Goal: Task Accomplishment & Management: Manage account settings

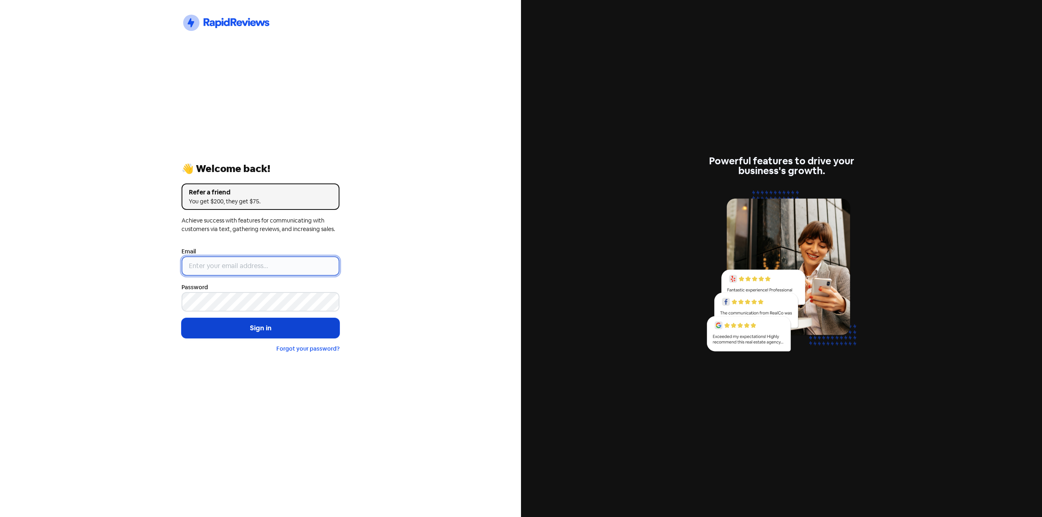
type input "[EMAIL_ADDRESS][DOMAIN_NAME]"
click at [206, 333] on button "Sign in" at bounding box center [260, 328] width 158 height 20
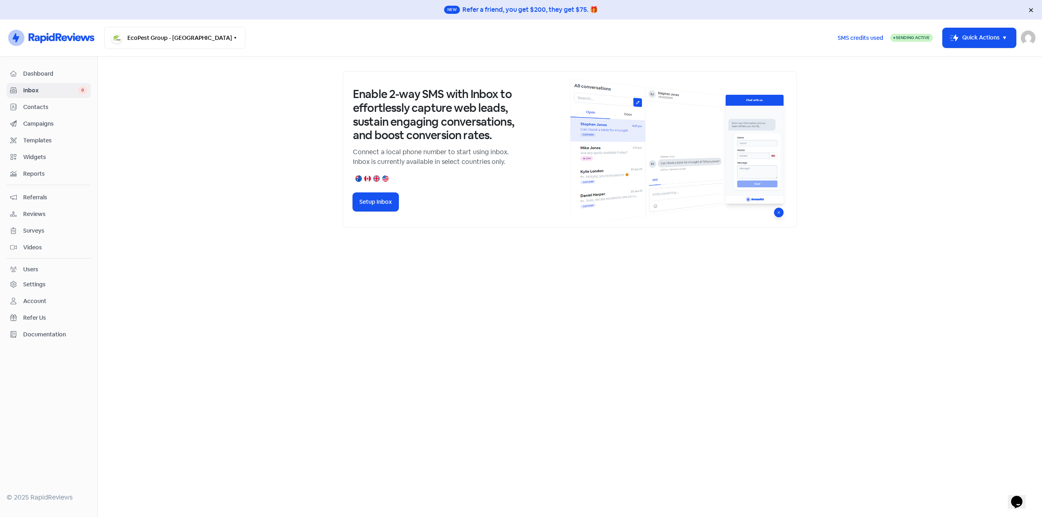
click at [49, 73] on span "Dashboard" at bounding box center [55, 74] width 64 height 9
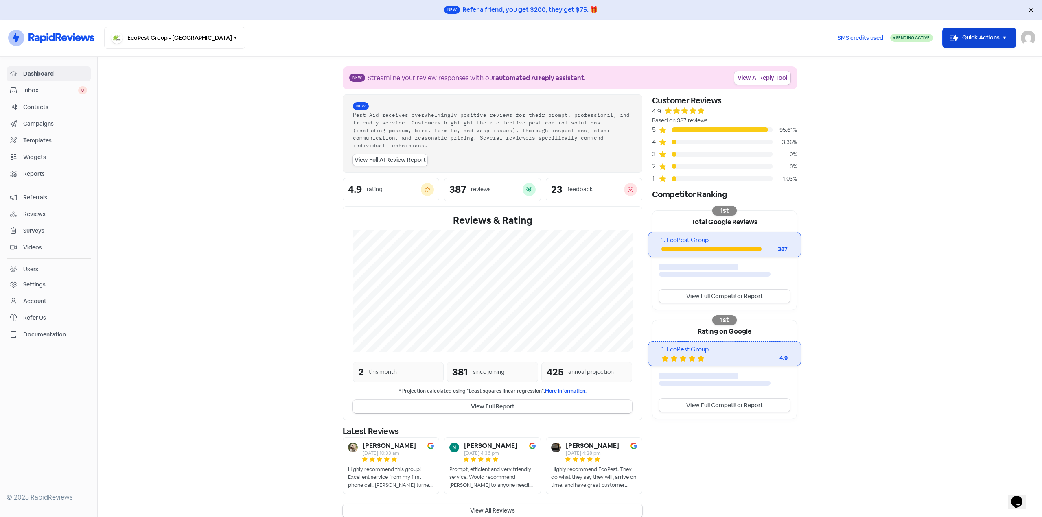
click at [974, 36] on button "Icon For Thunder-move Quick Actions" at bounding box center [978, 38] width 73 height 20
click at [910, 179] on section "New Streamline your review responses with our automated AI reply assistant . Vi…" at bounding box center [570, 292] width 944 height 471
click at [50, 193] on span "Referrals" at bounding box center [55, 197] width 64 height 9
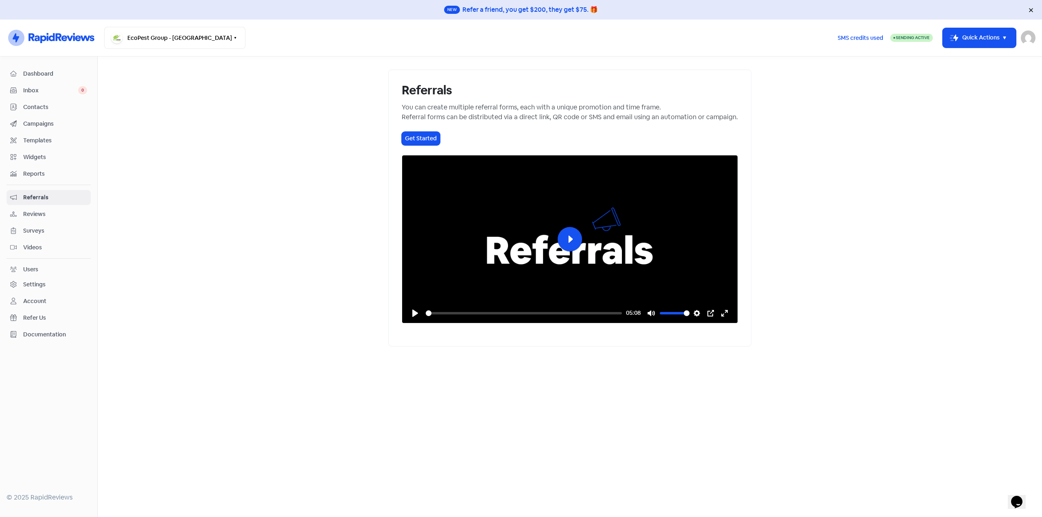
click at [46, 76] on span "Dashboard" at bounding box center [55, 74] width 64 height 9
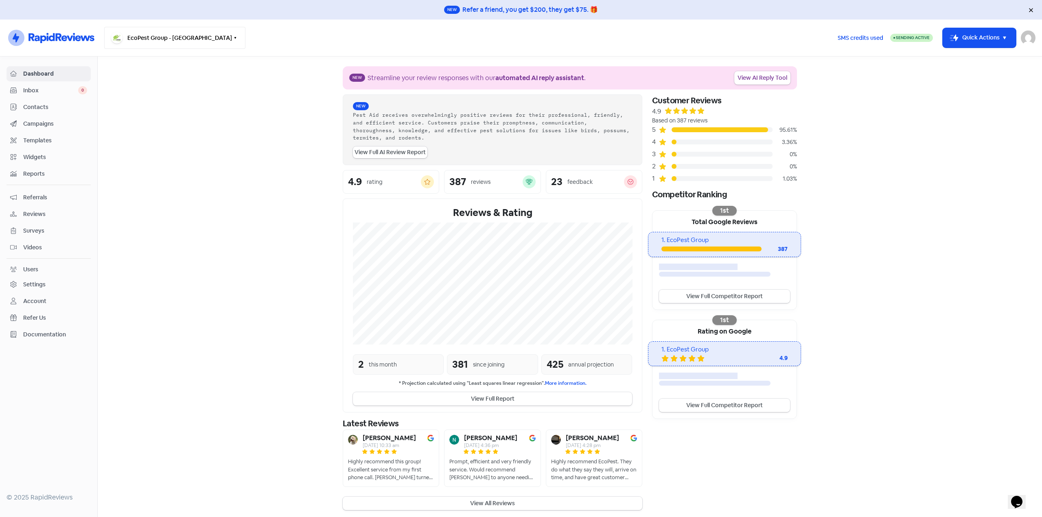
click at [146, 47] on button "EcoPest Group - Adelaide" at bounding box center [174, 38] width 141 height 22
click at [192, 200] on section "New Streamline your review responses with our automated AI reply assistant . Vi…" at bounding box center [570, 288] width 944 height 463
click at [39, 93] on span "Inbox" at bounding box center [50, 90] width 55 height 9
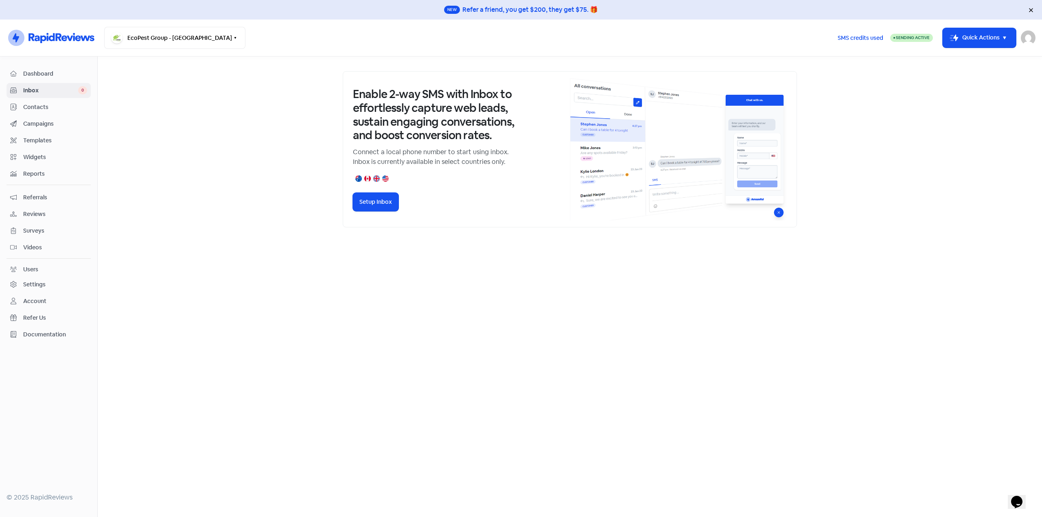
click at [41, 109] on span "Contacts" at bounding box center [55, 107] width 64 height 9
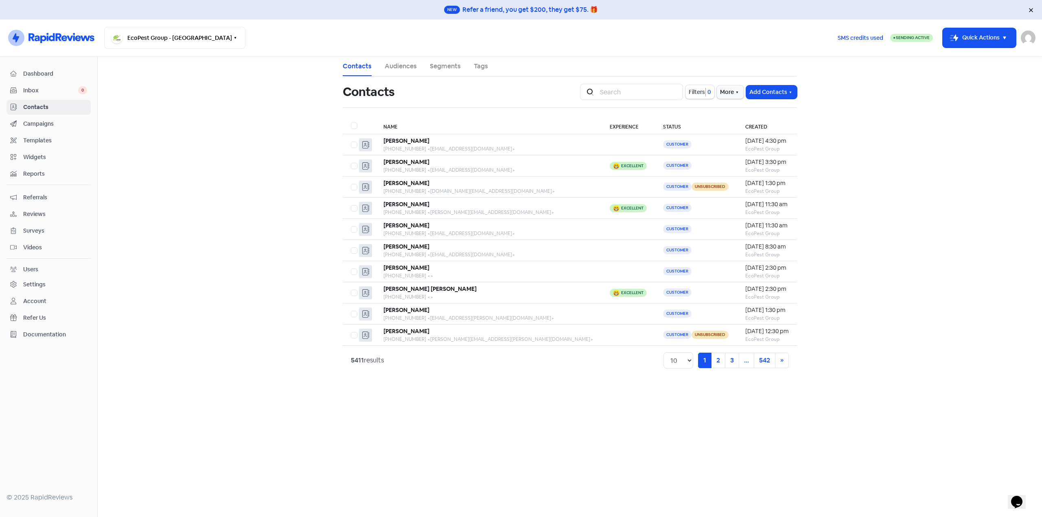
click at [49, 131] on div "Dashboard Inbox 0 Contacts Campaigns Templates Widgets Reports Referrals Review…" at bounding box center [49, 204] width 84 height 276
click at [53, 125] on span "Campaigns" at bounding box center [55, 124] width 64 height 9
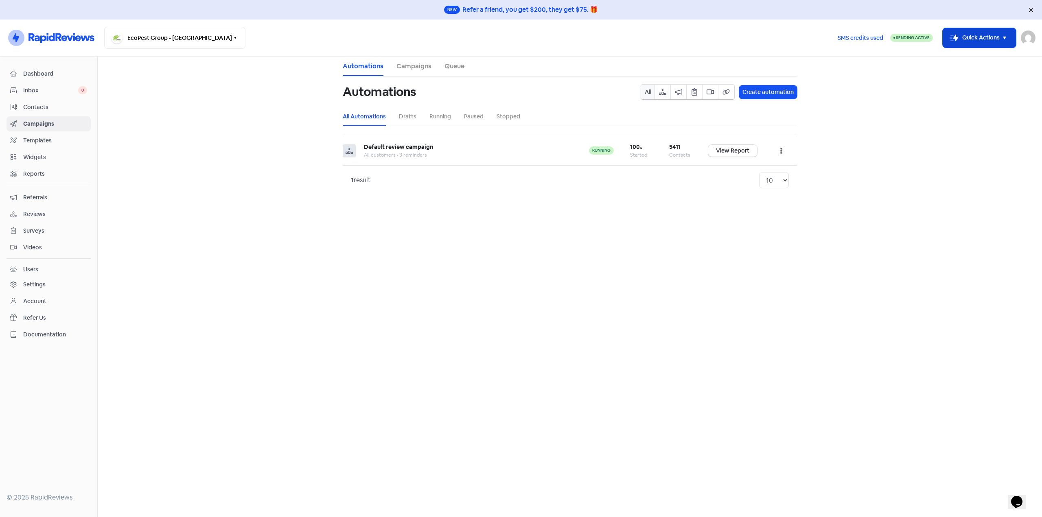
click at [999, 37] on button "Icon For Thunder-move Quick Actions" at bounding box center [978, 38] width 73 height 20
click at [1025, 37] on img at bounding box center [1028, 38] width 15 height 15
drag, startPoint x: 962, startPoint y: 35, endPoint x: 623, endPoint y: 206, distance: 380.0
click at [623, 206] on main "Automations Campaigns Queue Automations All Create automation All Automations D…" at bounding box center [570, 287] width 944 height 461
click at [37, 143] on span "Templates" at bounding box center [55, 140] width 64 height 9
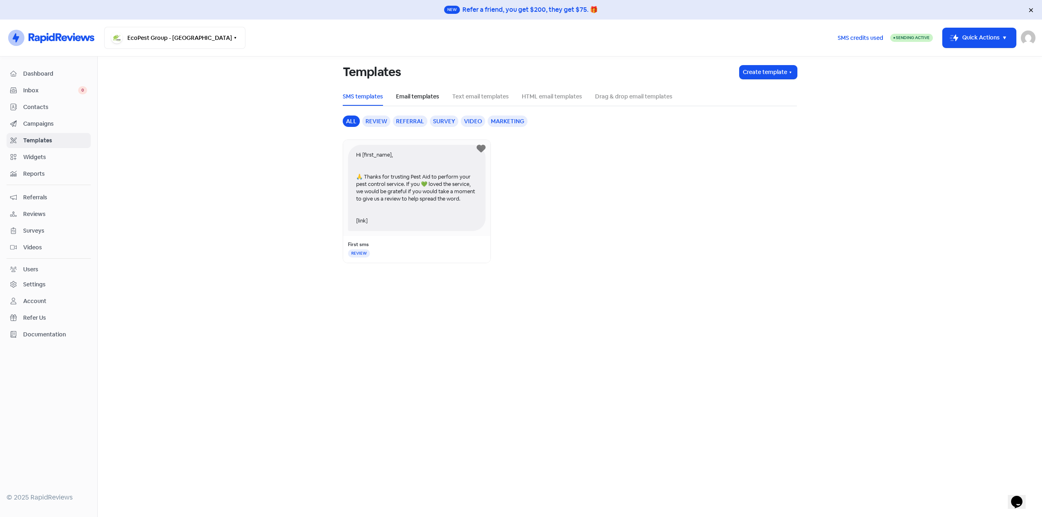
click at [415, 94] on link "Email templates" at bounding box center [417, 96] width 43 height 9
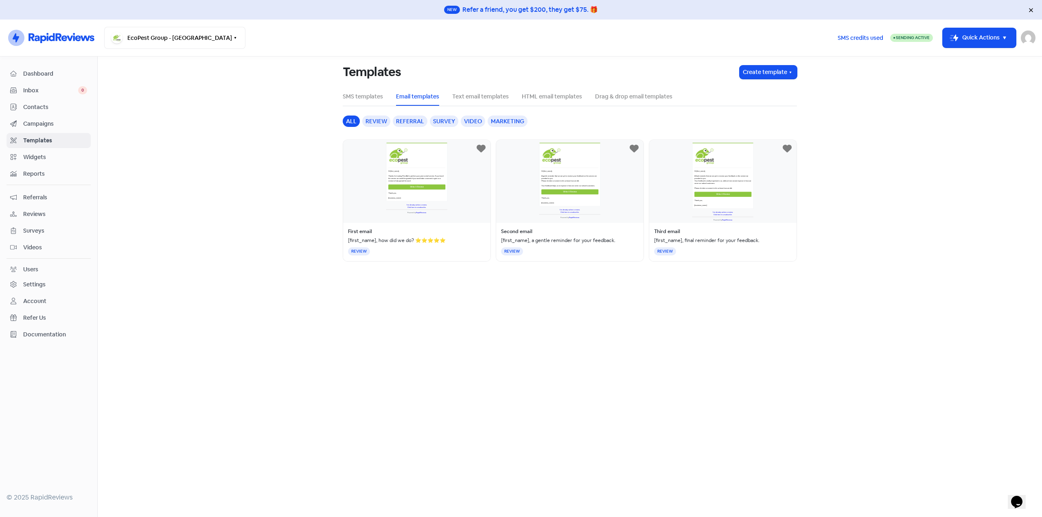
click at [405, 166] on div "First email [first_name], how did we do? ⭐⭐⭐⭐⭐ REVIEW" at bounding box center [417, 201] width 148 height 122
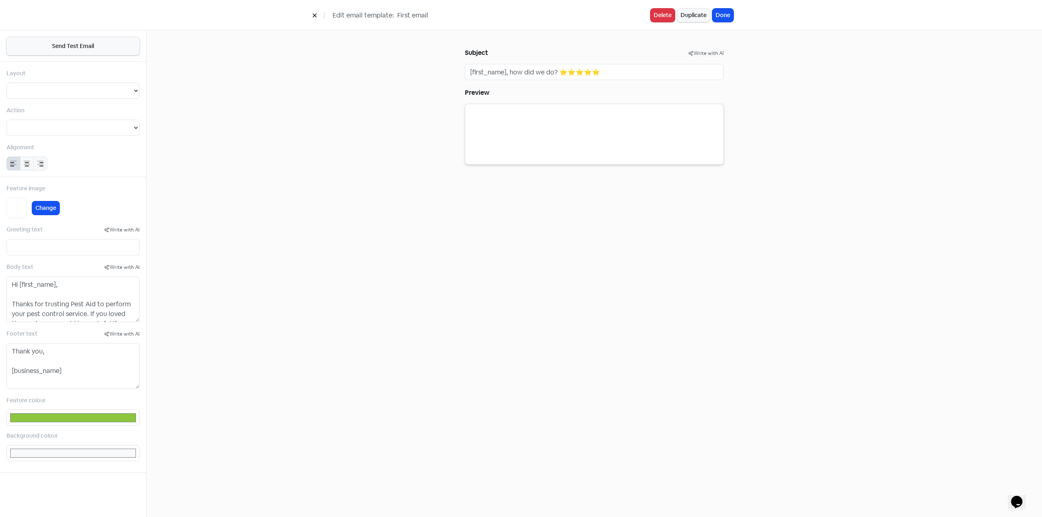
select select
type input "#8cc63f"
select select "2"
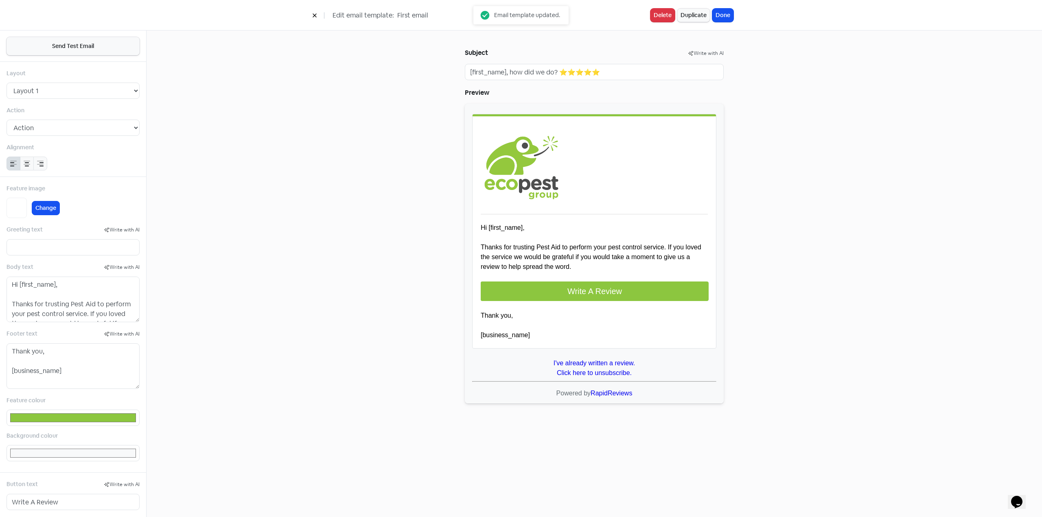
click at [546, 248] on div at bounding box center [594, 254] width 259 height 300
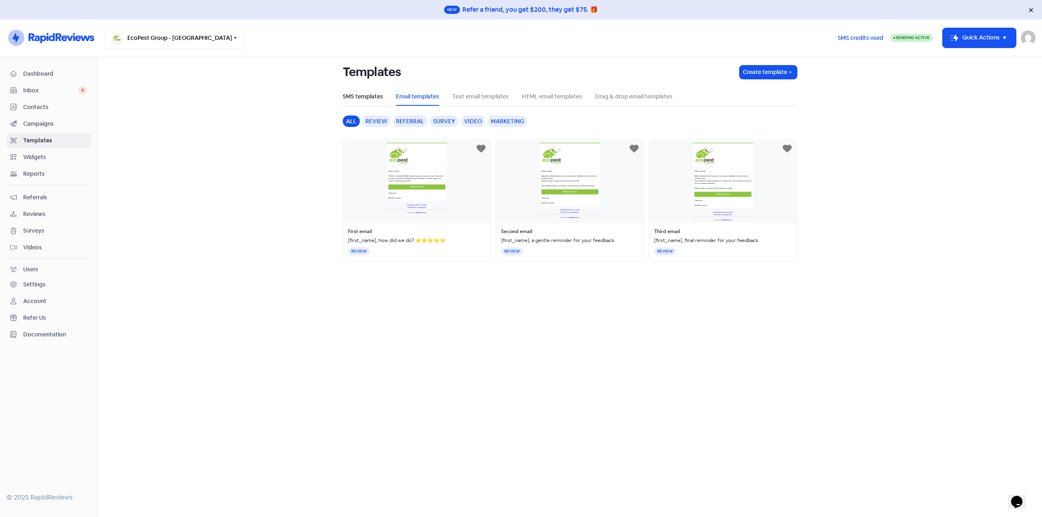
click at [366, 94] on link "SMS templates" at bounding box center [363, 96] width 40 height 9
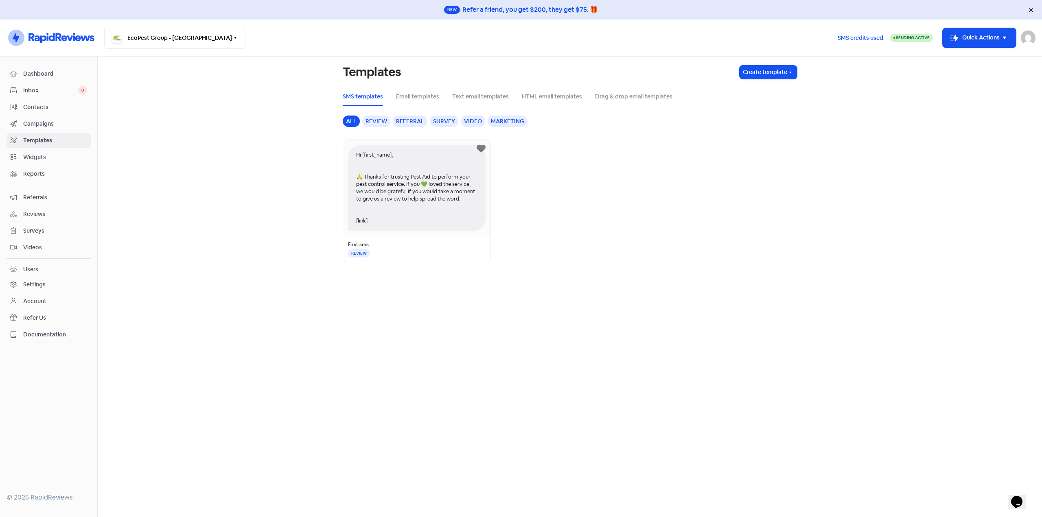
click at [400, 187] on div "Hi [first_name], 🙏 Thanks for trusting Pest Aid to perform your pest control se…" at bounding box center [417, 188] width 138 height 86
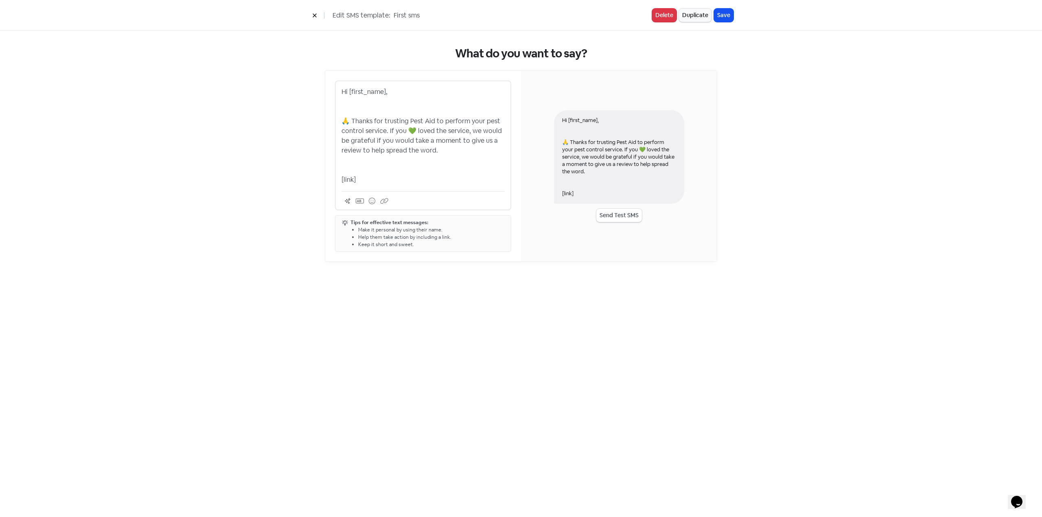
click at [409, 122] on p "Hi [first_name], 🙏 Thanks for trusting Pest Aid to perform your pest control se…" at bounding box center [422, 136] width 163 height 98
click at [508, 307] on div "What do you want to say? Hi [first_name], 🙏 Thanks for trusting EcoPest Group t…" at bounding box center [521, 274] width 1042 height 487
click at [726, 20] on button "Save" at bounding box center [724, 15] width 20 height 13
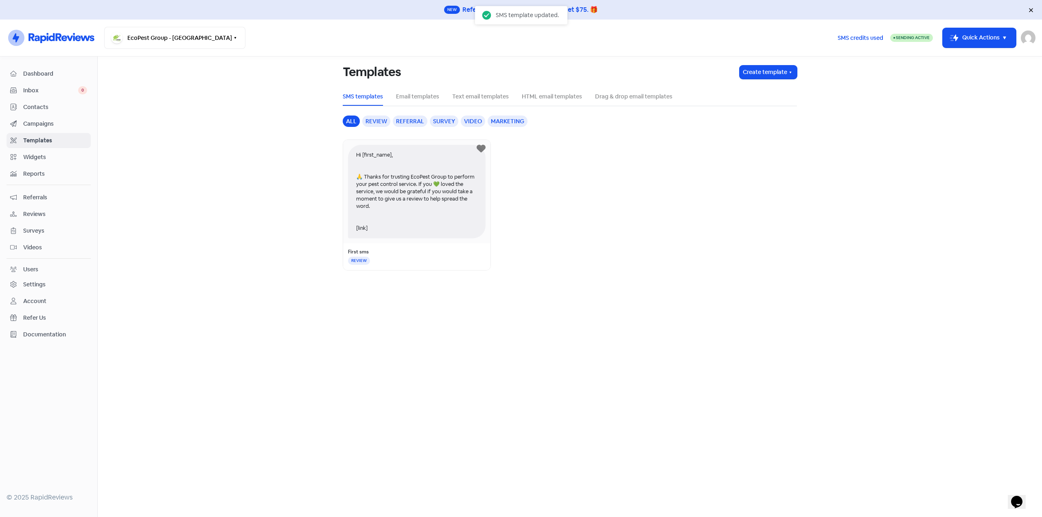
click at [416, 101] on li "Email templates" at bounding box center [417, 96] width 43 height 18
click at [417, 97] on link "Email templates" at bounding box center [417, 96] width 43 height 9
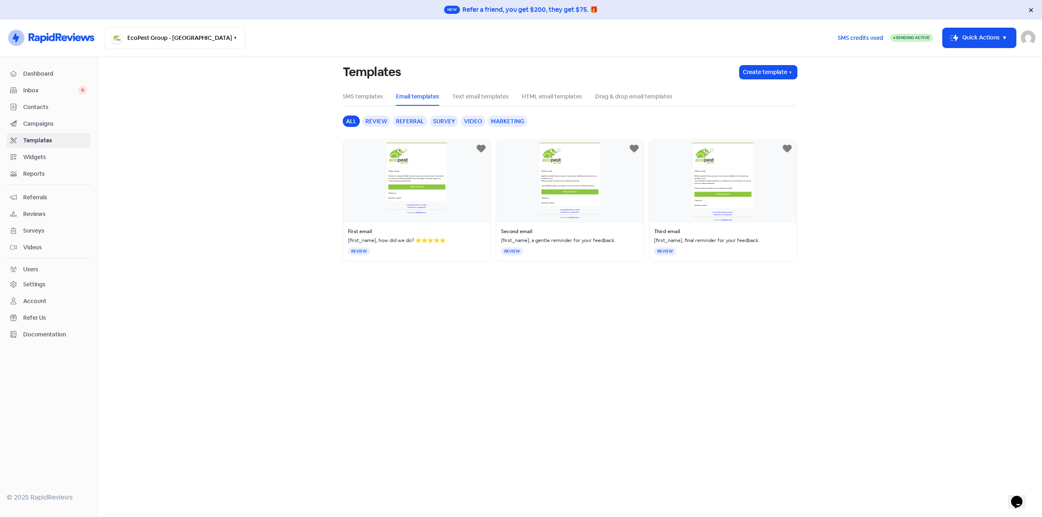
click at [406, 183] on div "First email [first_name], how did we do? ⭐⭐⭐⭐⭐ REVIEW" at bounding box center [417, 201] width 148 height 122
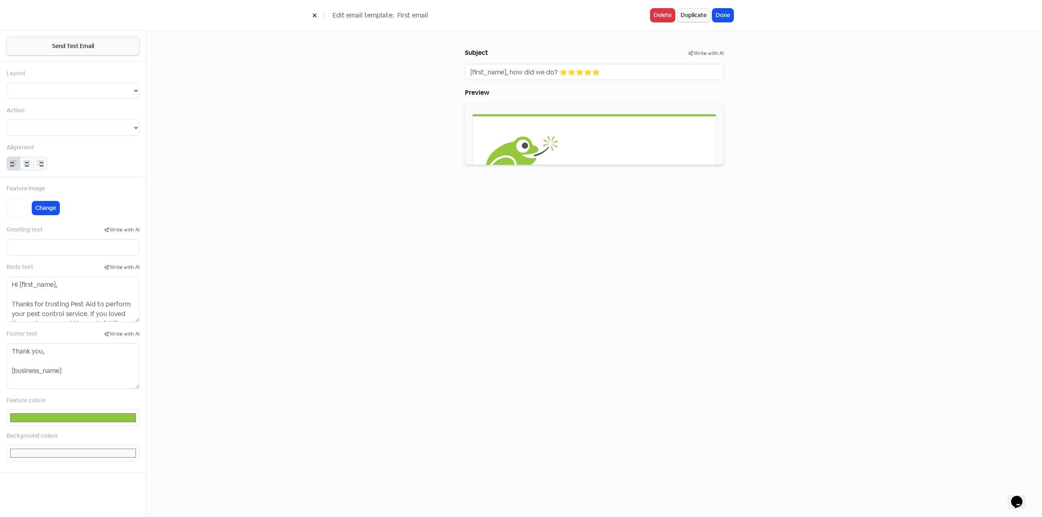
select select
type input "#8cc63f"
select select "2"
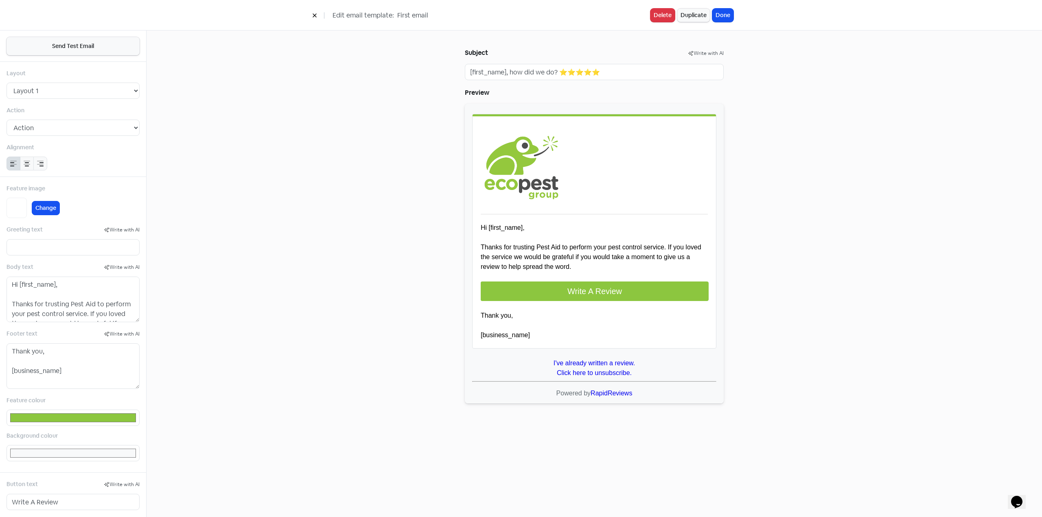
click at [505, 245] on div at bounding box center [594, 254] width 259 height 300
drag, startPoint x: 69, startPoint y: 306, endPoint x: 94, endPoint y: 306, distance: 24.4
click at [94, 306] on textarea "Hi [first_name], Thanks for trusting Pest Aid to perform your pest control serv…" at bounding box center [73, 300] width 133 height 46
type textarea "Hi [first_name], Thanks for trusting E to perform your pest control service. If…"
type input "#8cc63f"
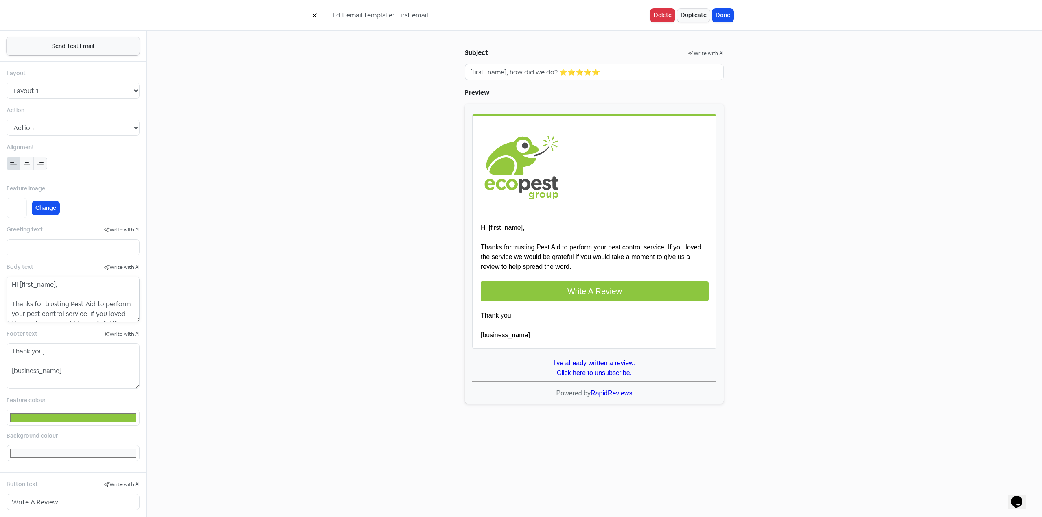
type input "#8cc63f"
type input "#ffffff"
type textarea "Hi [first_name], Thanks for trusting Ec to perform your pest control service. I…"
type input "#8cc63f"
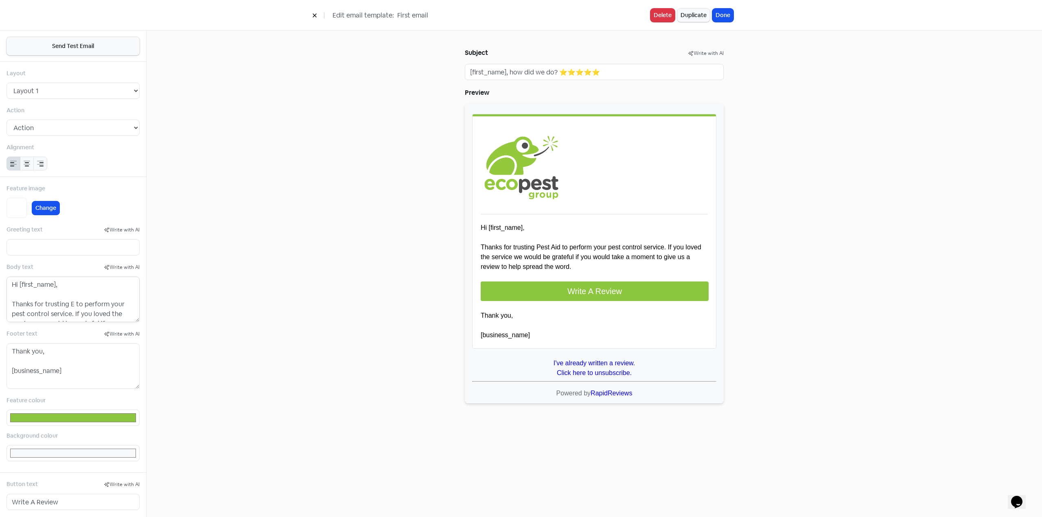
type input "#ffffff"
type textarea "Hi [first_name], Thanks for trusting Eco to perform your pest control service. …"
type input "#8cc63f"
type input "#ffffff"
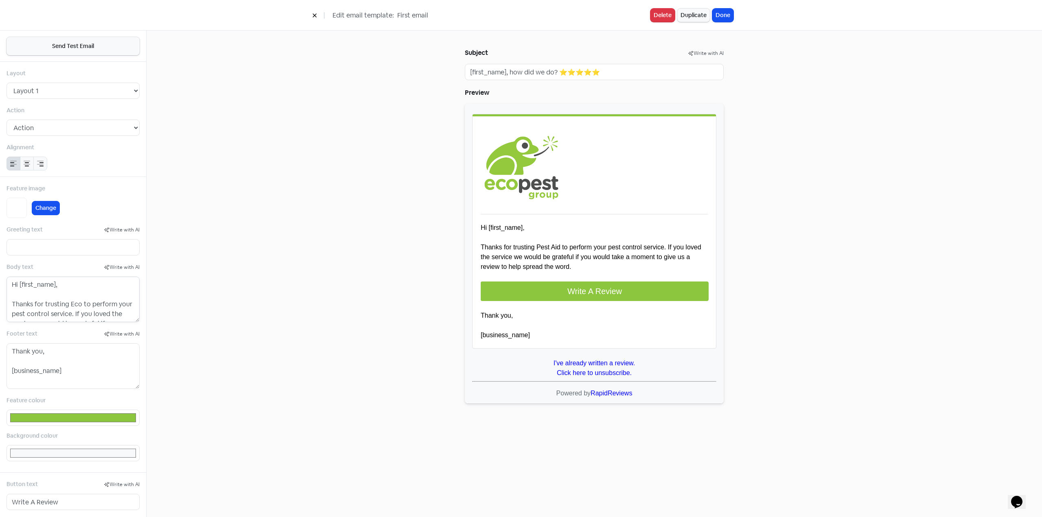
type input "#8cc63f"
type input "#ffffff"
type textarea "Hi [first_name], Thanks for trusting EcoP to perform your pest control service.…"
type input "#8cc63f"
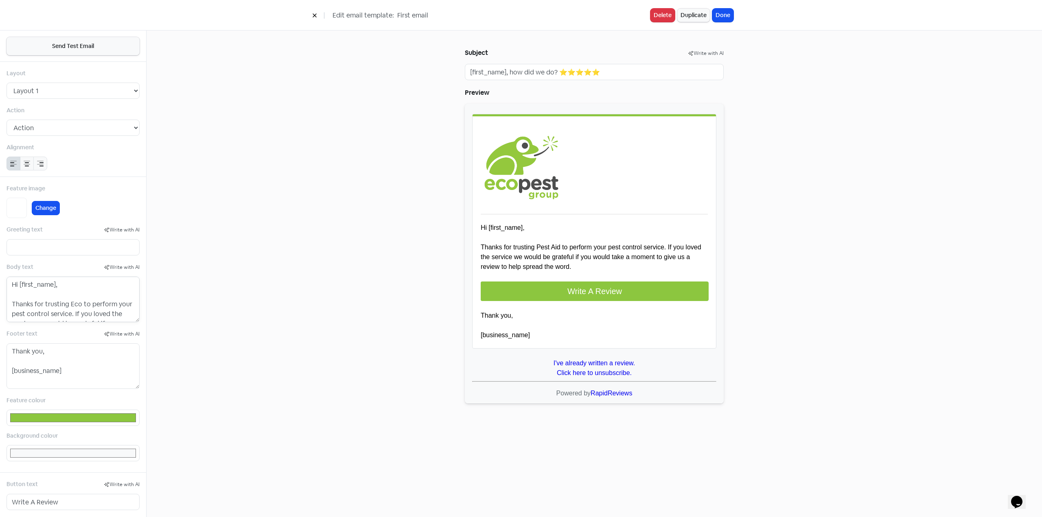
type input "#8cc63f"
type input "#ffffff"
type textarea "Hi [first_name], Thanks for trusting EcoPe to perform your pest control service…"
type input "#8cc63f"
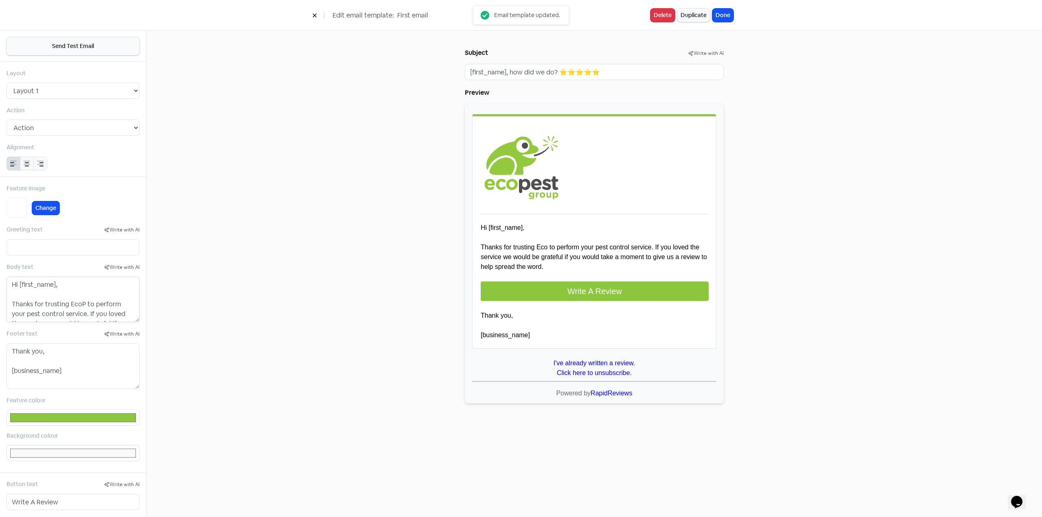
type input "#ffffff"
type textarea "Hi [first_name], Thanks for trusting EcoPes to perform your pest control servic…"
type input "#8cc63f"
type input "#ffffff"
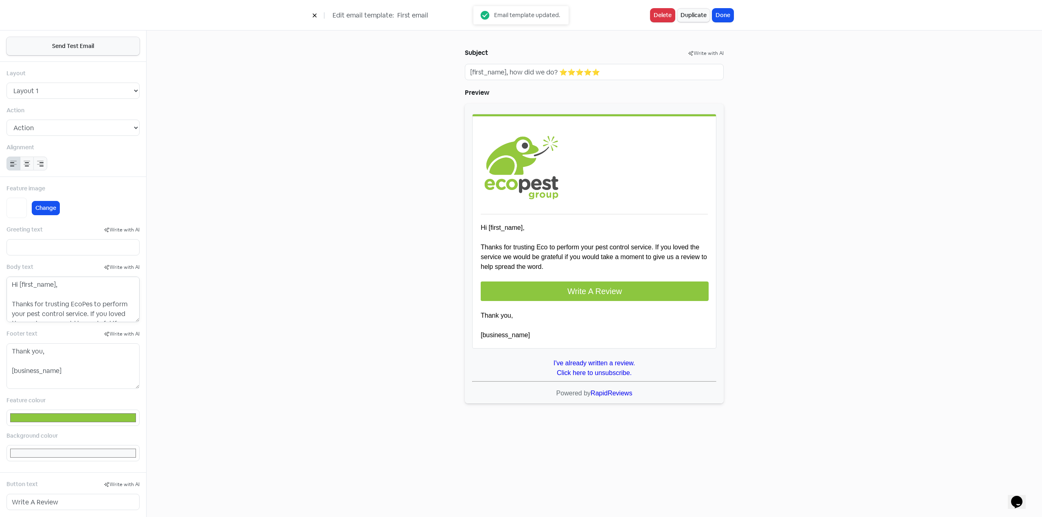
type textarea "Hi [first_name], Thanks for trusting EcoPest to perform your pest control servi…"
type input "#8cc63f"
type input "#ffffff"
type textarea "Hi [first_name], Thanks for trusting EcoPest to perform your pest control servi…"
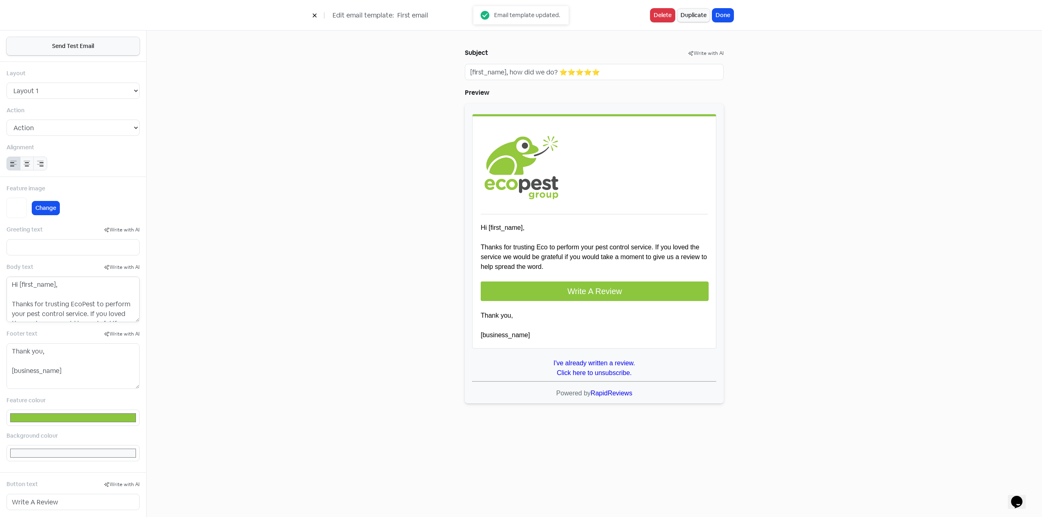
type input "#8cc63f"
type input "#ffffff"
type textarea "Hi [first_name], Thanks for trusting EcoPest G to perform your pest control ser…"
type input "#8cc63f"
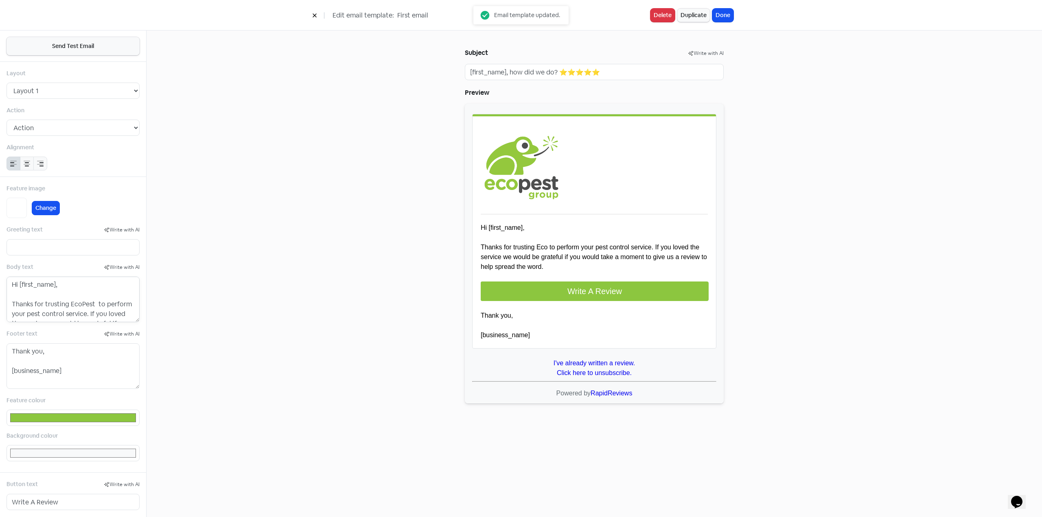
type input "#8cc63f"
type input "#ffffff"
type textarea "Hi [first_name], Thanks for trusting EcoPest Gr to perform your pest control se…"
type input "#8cc63f"
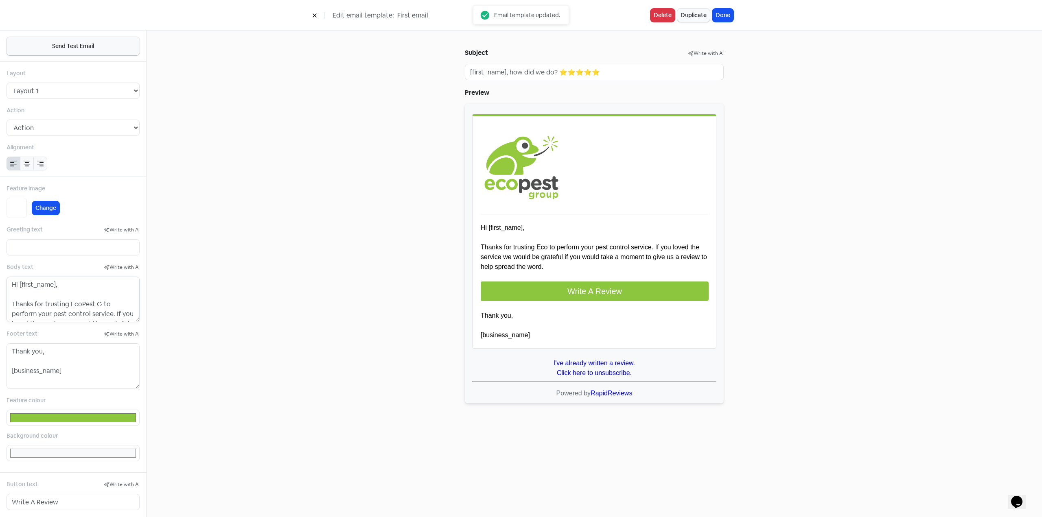
type input "#ffffff"
type textarea "Hi [first_name], Thanks for trusting EcoPest Gro to perform your pest control s…"
type input "#8cc63f"
type input "#ffffff"
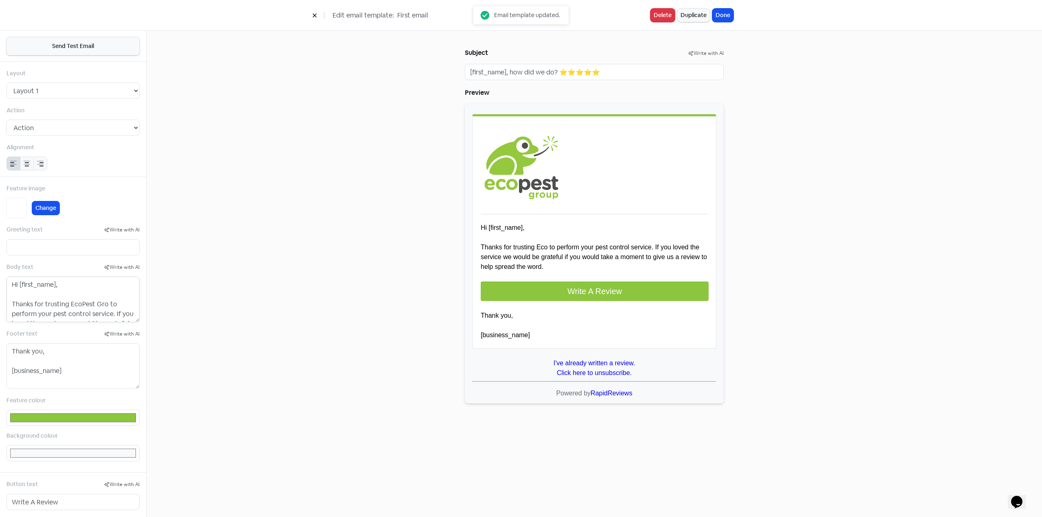
type textarea "Hi [first_name], Thanks for trusting EcoPest Grou to perform your pest control …"
type input "#8cc63f"
type input "#ffffff"
type textarea "Hi [first_name], Thanks for trusting EcoPest Grouo to perform your pest control…"
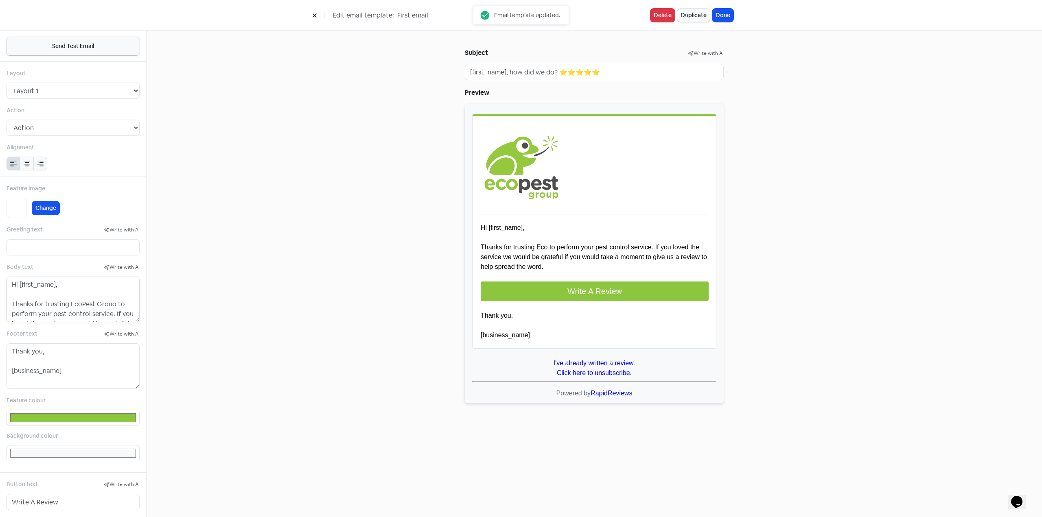
type input "#8cc63f"
type input "#ffffff"
type textarea "Hi [first_name], Thanks for trusting EcoPest Grouop to perform your pest contro…"
type input "#8cc63f"
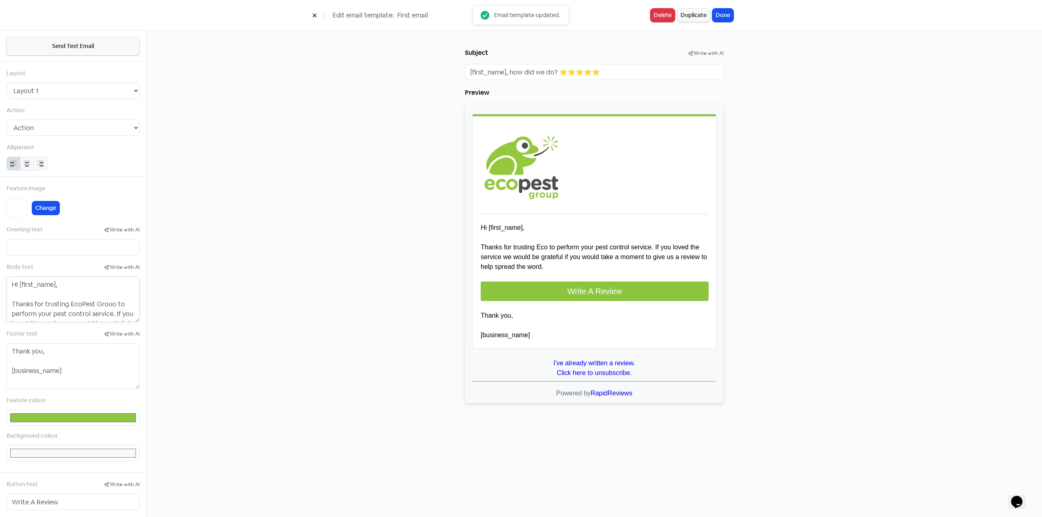
type input "#8cc63f"
type input "#ffffff"
type input "#8cc63f"
type input "#ffffff"
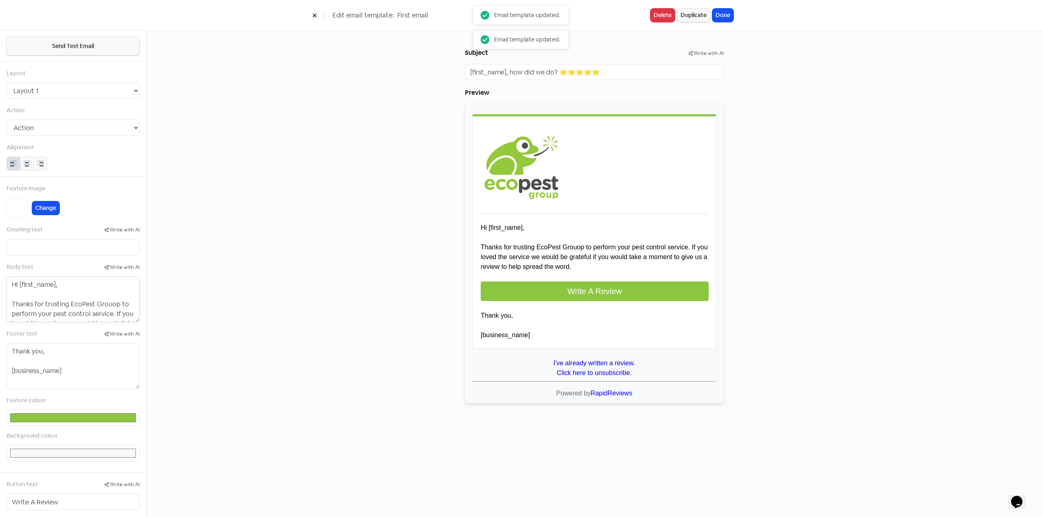
type textarea "Hi [first_name], Thanks for trusting EcoPest Grouo to perform your pest control…"
type input "#8cc63f"
type input "#ffffff"
type textarea "Hi [first_name], Thanks for trusting EcoPest Grou to perform your pest control …"
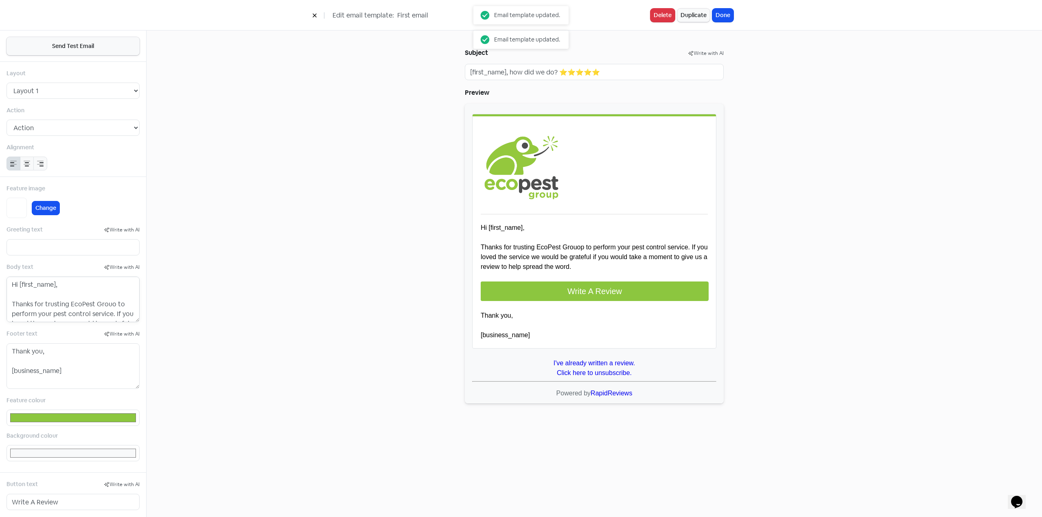
type input "#8cc63f"
type input "#ffffff"
type textarea "Hi [first_name], Thanks for trusting EcoPest Group to perform your pest control…"
type input "#8cc63f"
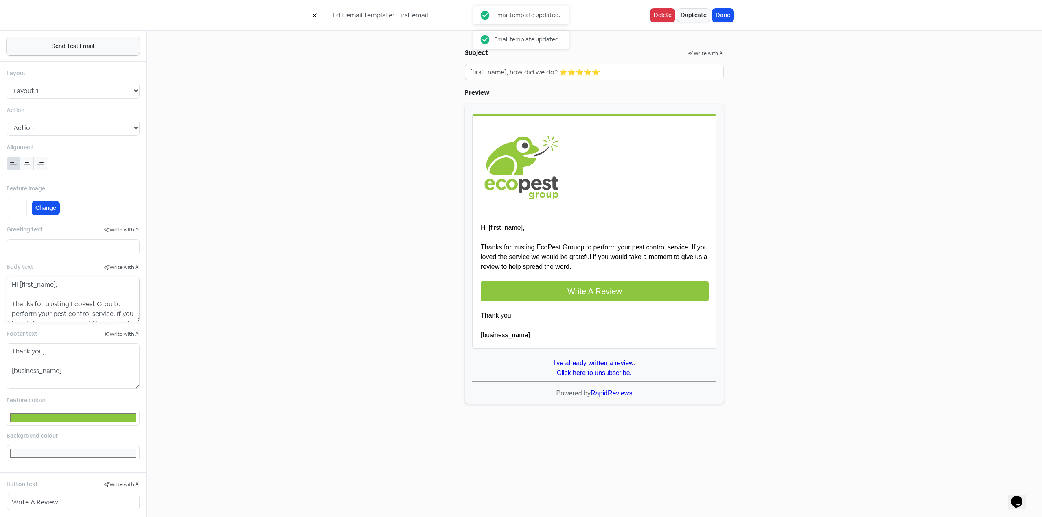
type input "#8cc63f"
type input "#ffffff"
type input "#8cc63f"
type input "#ffffff"
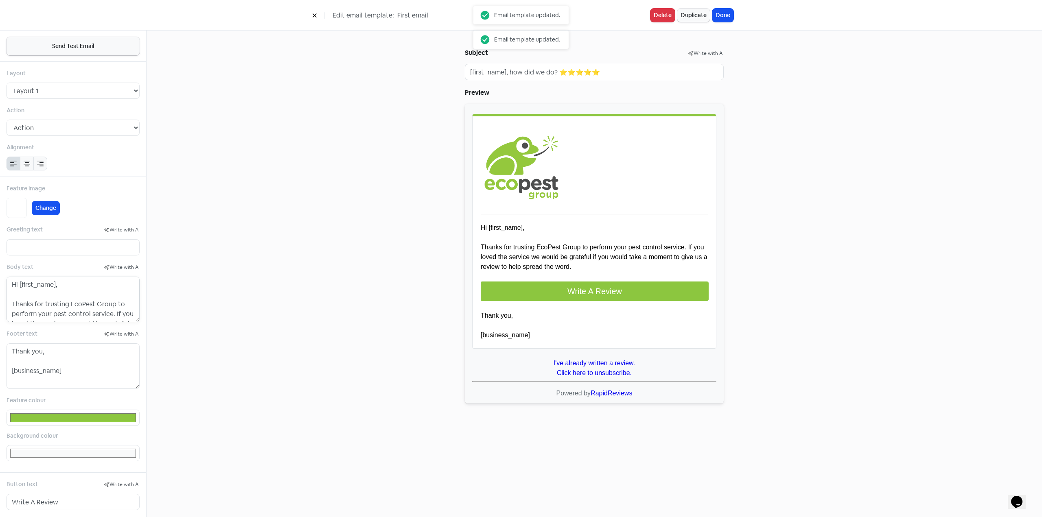
click at [95, 291] on textarea "Hi [first_name], Thanks for trusting EcoPest Group to perform your pest control…" at bounding box center [73, 300] width 133 height 46
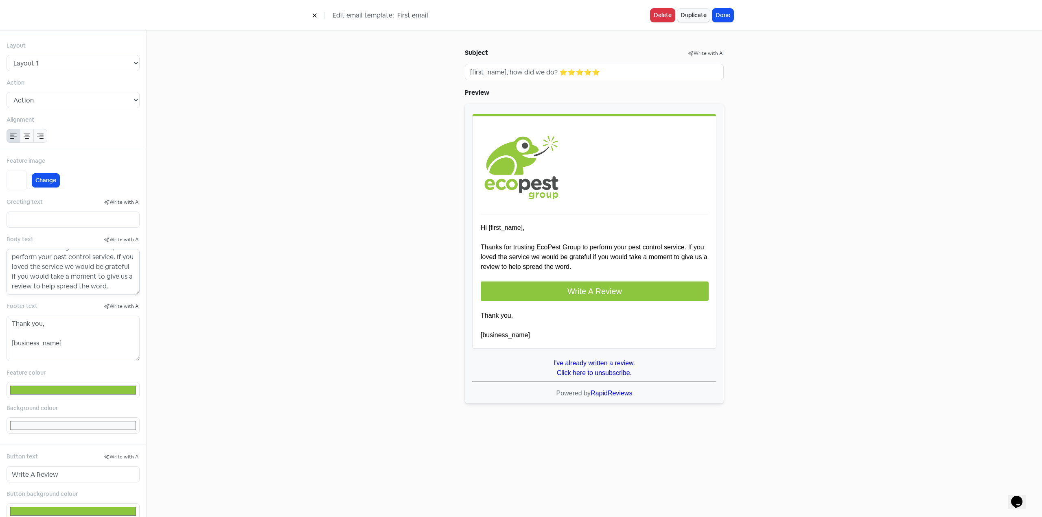
scroll to position [41, 0]
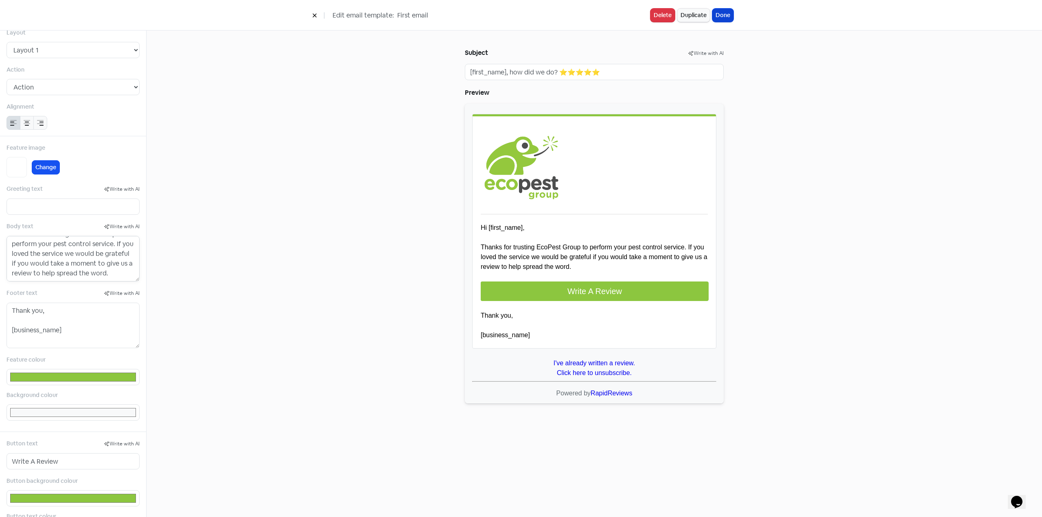
type textarea "Hi [first_name], Thanks for trusting EcoPest Group to perform your pest control…"
click at [726, 14] on button "Done" at bounding box center [722, 15] width 21 height 13
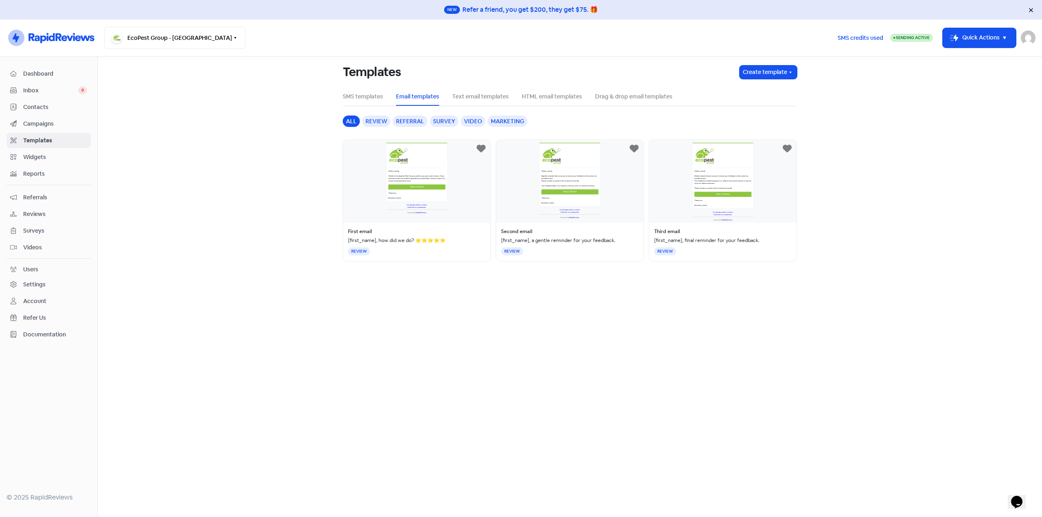
click at [582, 181] on div "Second email [first_name], a gentle reminder for your feedback. REVIEW" at bounding box center [570, 201] width 148 height 122
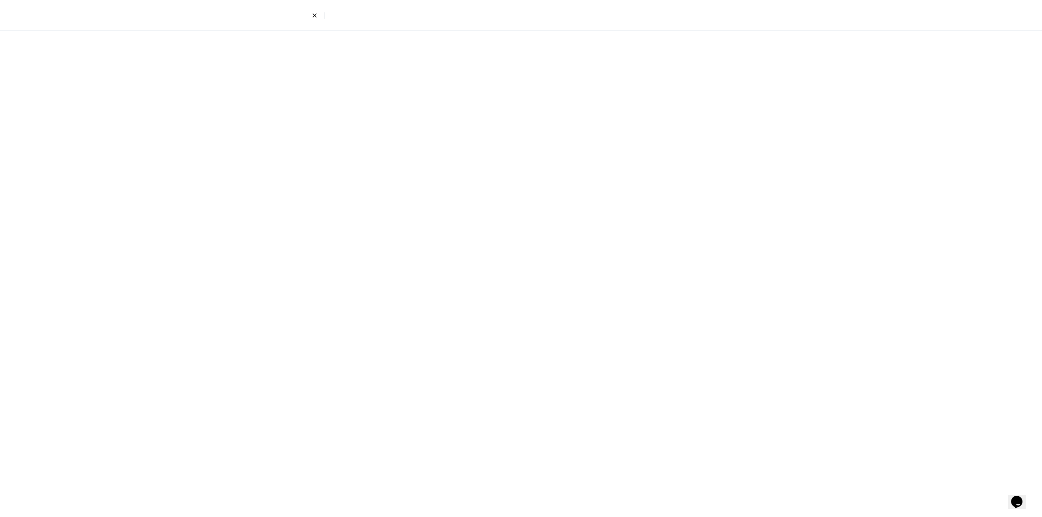
select select "2"
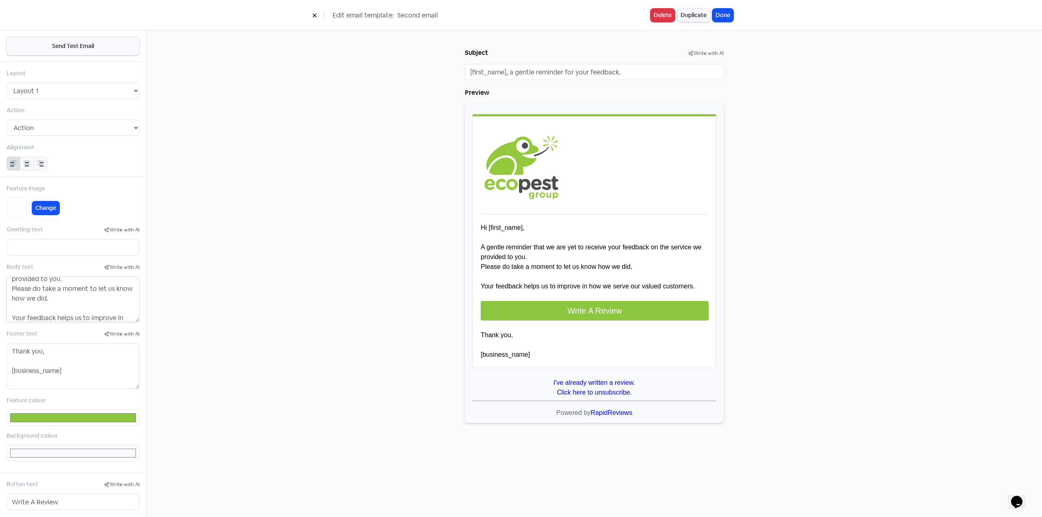
scroll to position [59, 0]
click at [725, 14] on button "Done" at bounding box center [722, 15] width 21 height 13
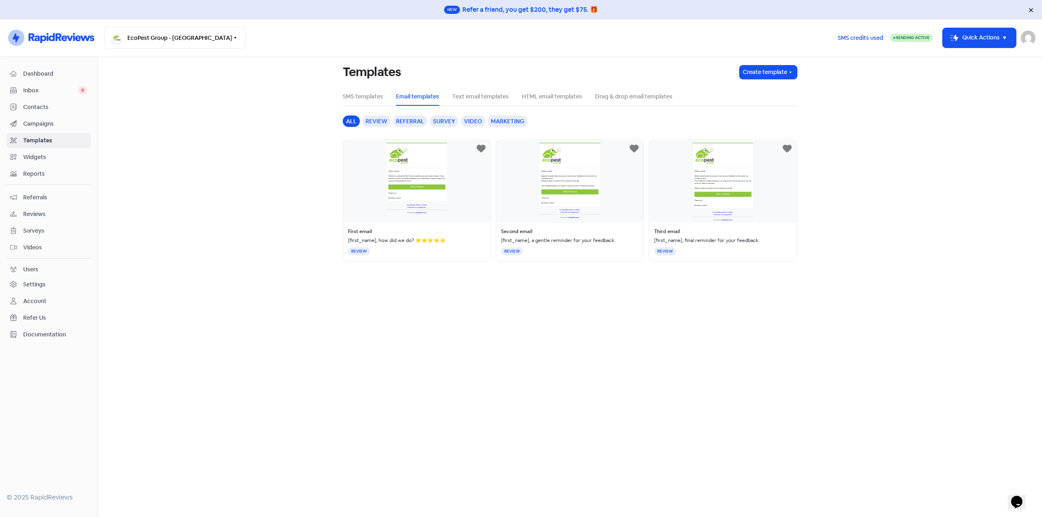
click at [690, 171] on div "Third email [first_name], final reminder for your feedback. REVIEW" at bounding box center [723, 201] width 148 height 122
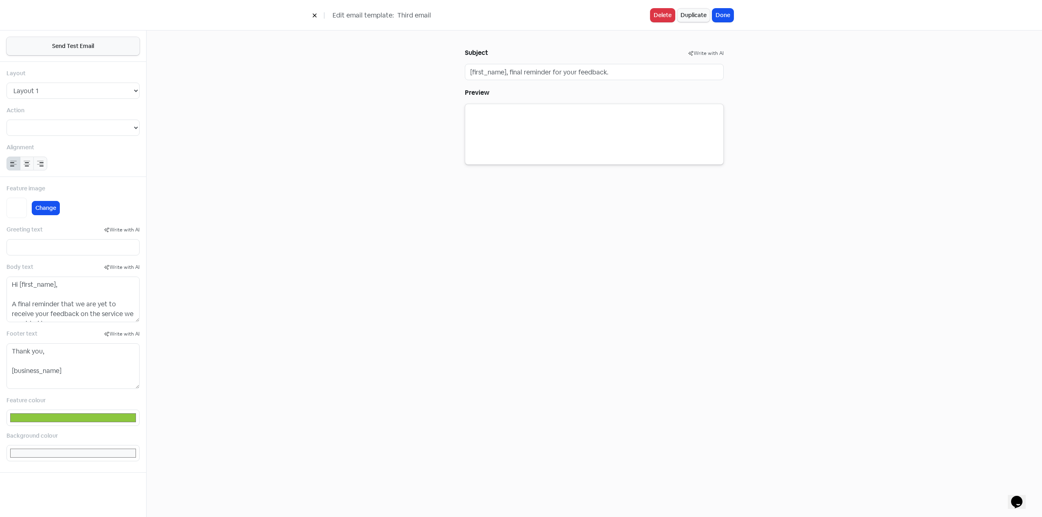
type input "#8cc63f"
select select "2"
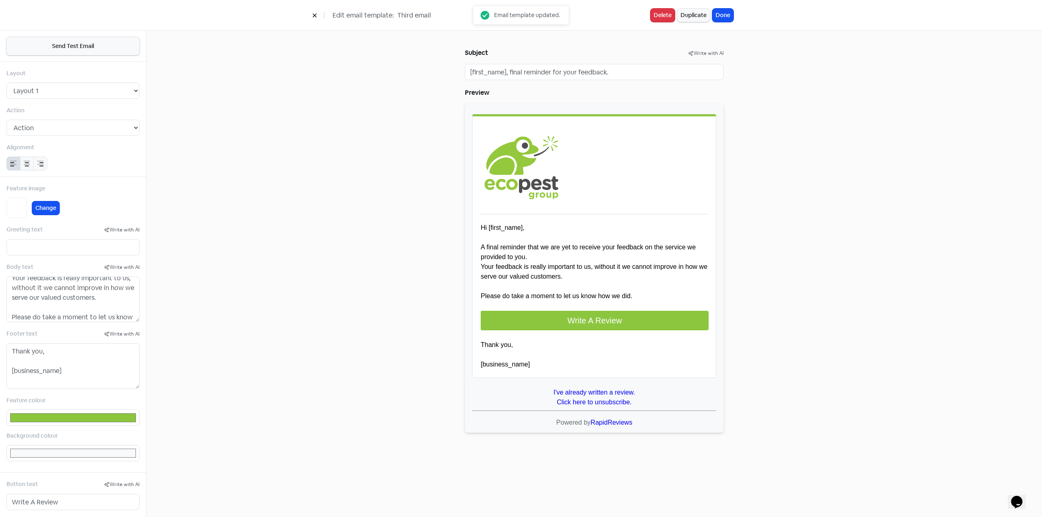
scroll to position [68, 0]
click at [728, 13] on button "Done" at bounding box center [722, 15] width 21 height 13
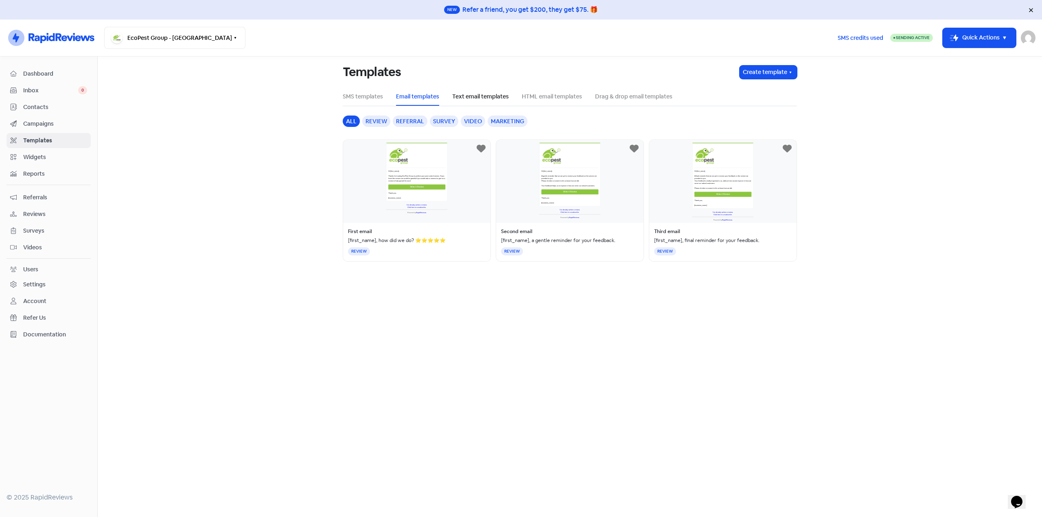
click at [487, 92] on link "Text email templates" at bounding box center [480, 96] width 57 height 9
